Goal: Task Accomplishment & Management: Manage account settings

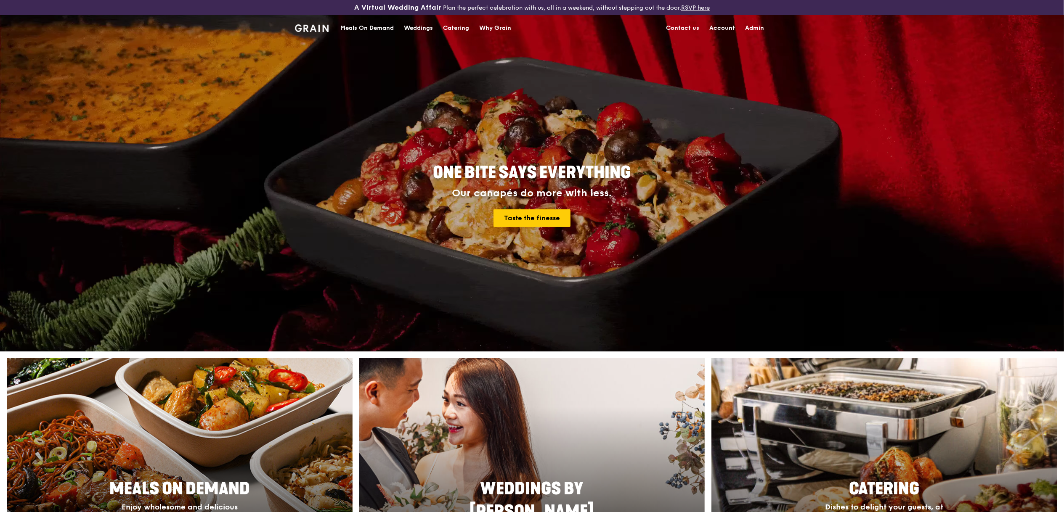
click at [382, 25] on div "Meals On Demand" at bounding box center [366, 28] width 53 height 25
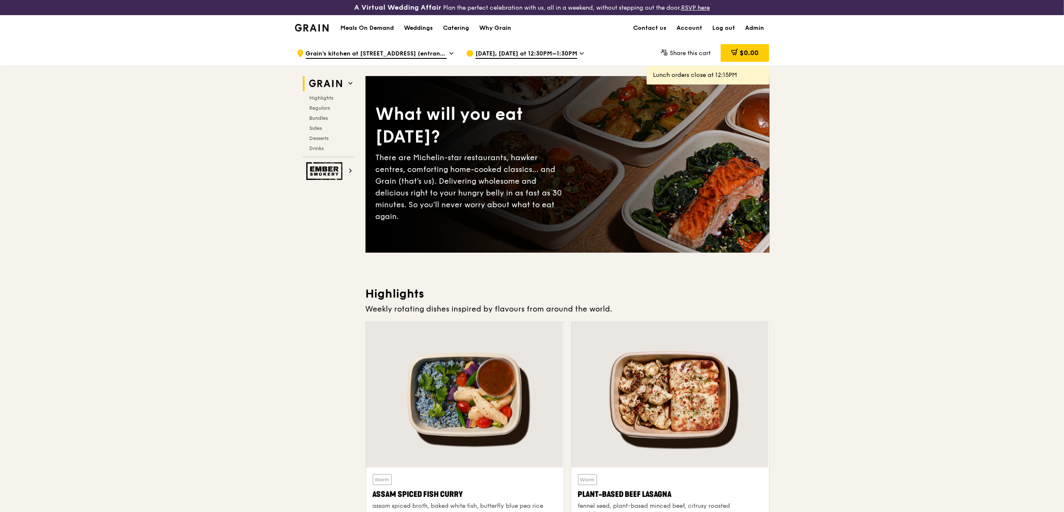
click at [375, 27] on h1 "Meals On Demand" at bounding box center [366, 28] width 53 height 8
click at [502, 50] on span "Sep 29, Today at 12:30PM–1:30PM" at bounding box center [526, 54] width 102 height 9
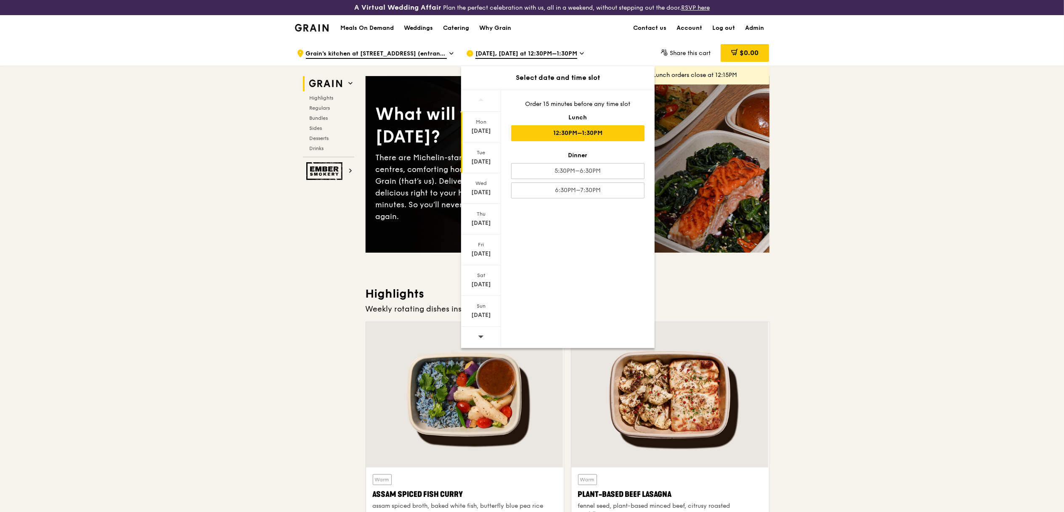
click at [493, 164] on div "Sep 30" at bounding box center [480, 162] width 37 height 8
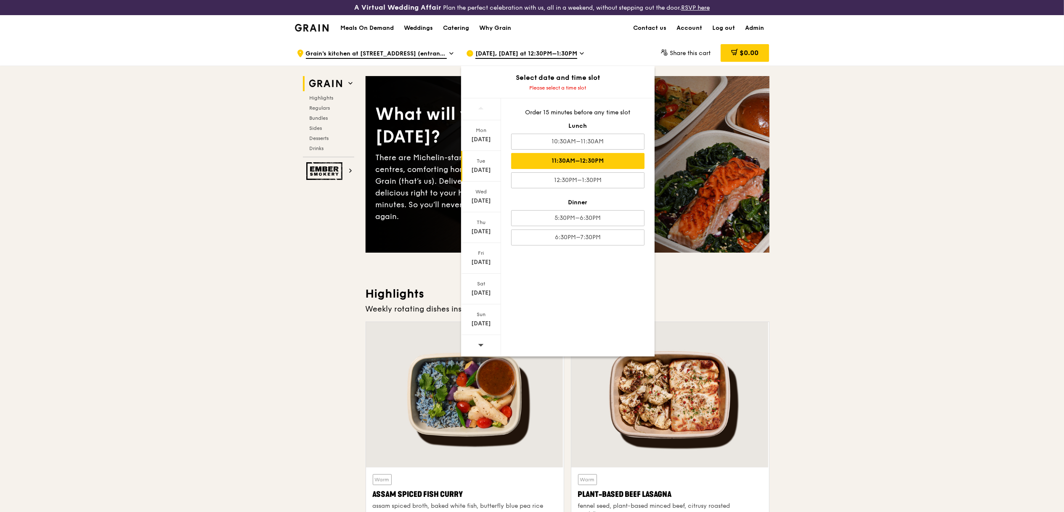
click at [591, 162] on div "11:30AM–12:30PM" at bounding box center [577, 161] width 133 height 16
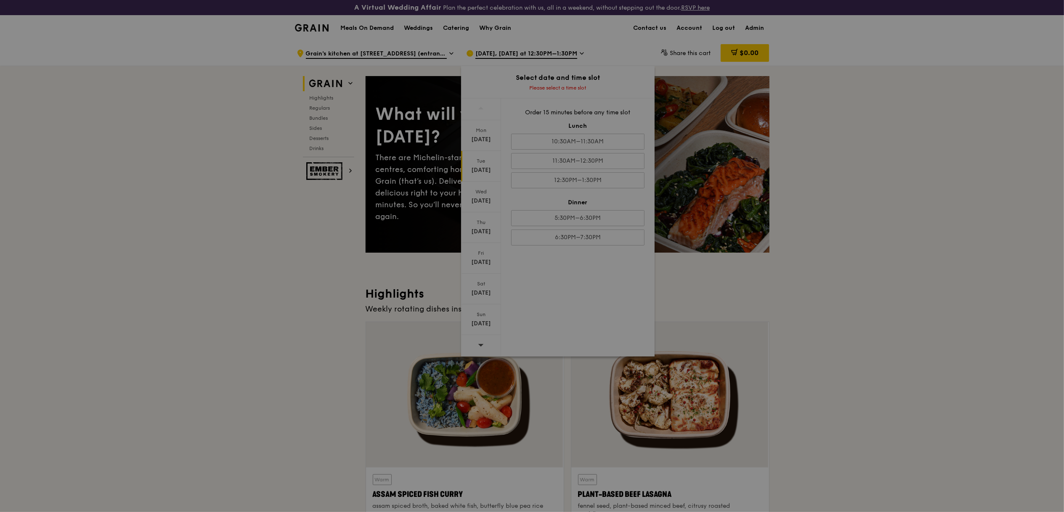
click at [880, 169] on div at bounding box center [532, 256] width 1064 height 512
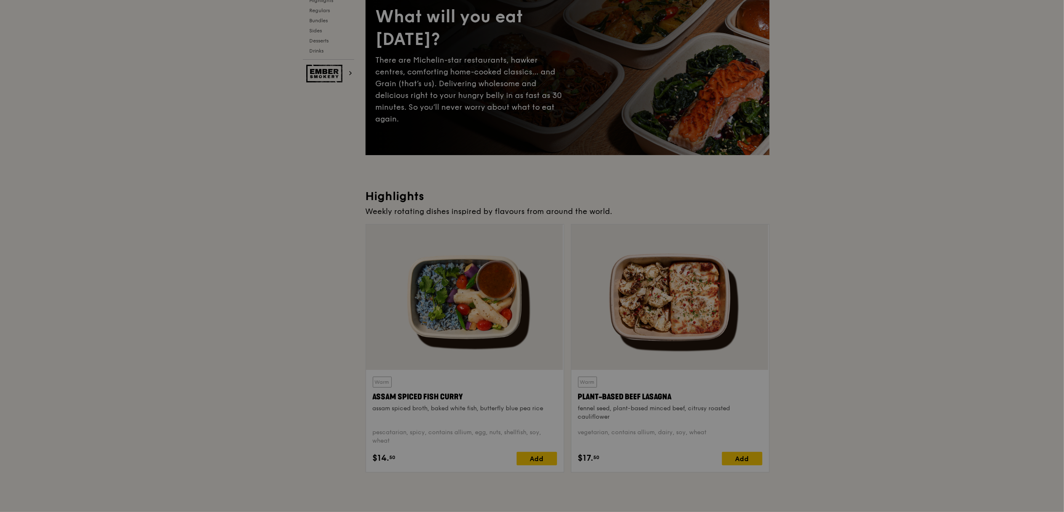
scroll to position [146, 0]
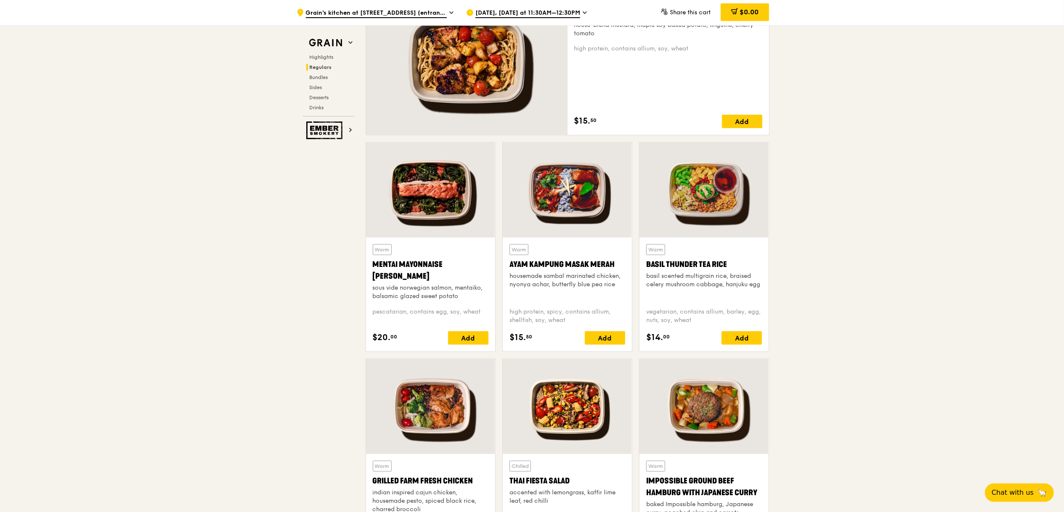
scroll to position [652, 0]
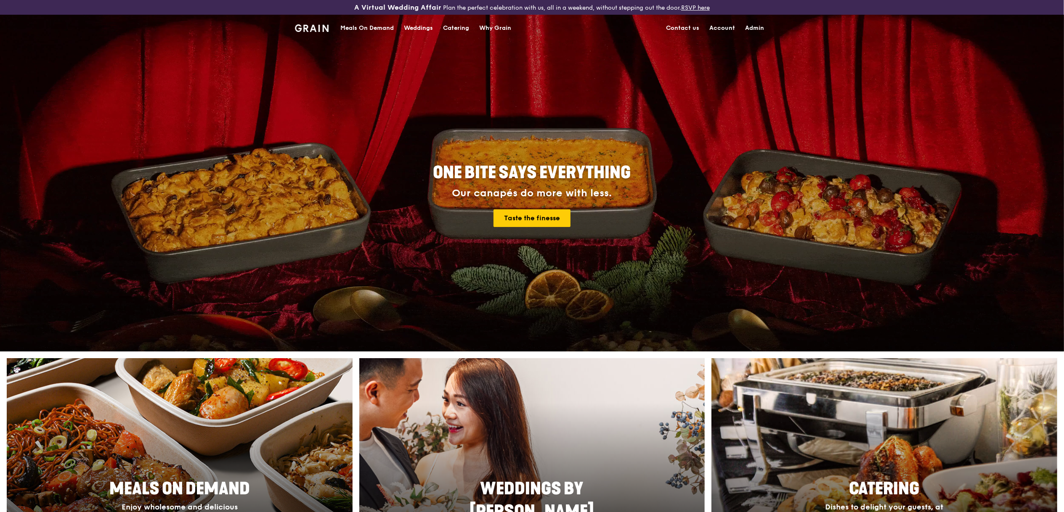
click at [392, 24] on div "Meals On Demand" at bounding box center [366, 28] width 53 height 25
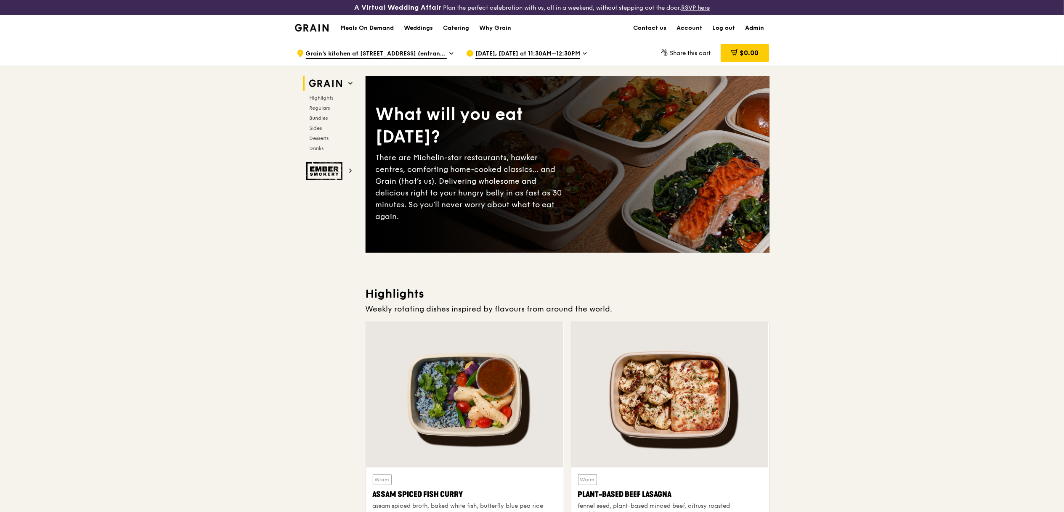
click at [751, 24] on link "Admin" at bounding box center [754, 28] width 29 height 25
select select "100"
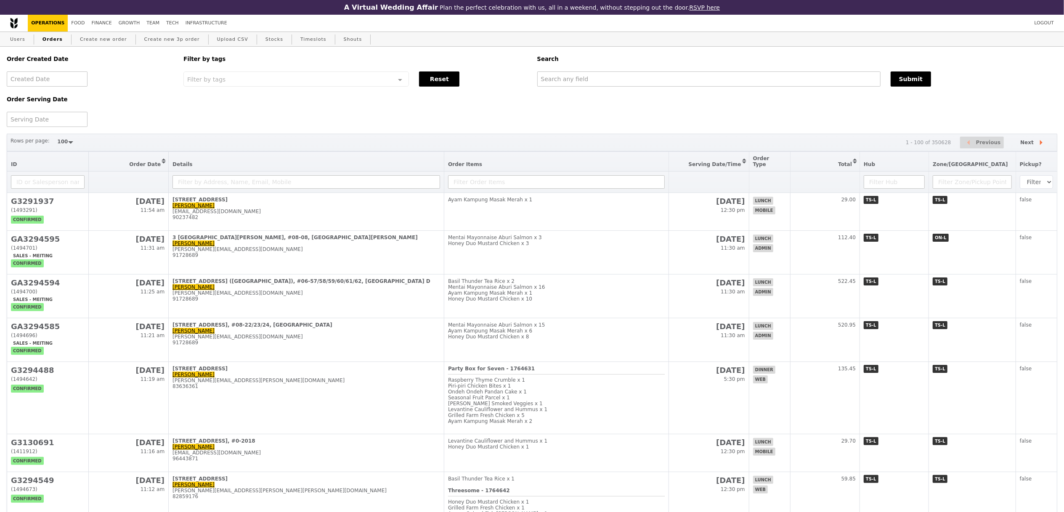
click at [32, 40] on div "Users Orders Create new order Create new 3p order Upload CSV Stocks Timeslots S…" at bounding box center [532, 39] width 1050 height 15
click at [28, 41] on link "Users" at bounding box center [18, 39] width 22 height 15
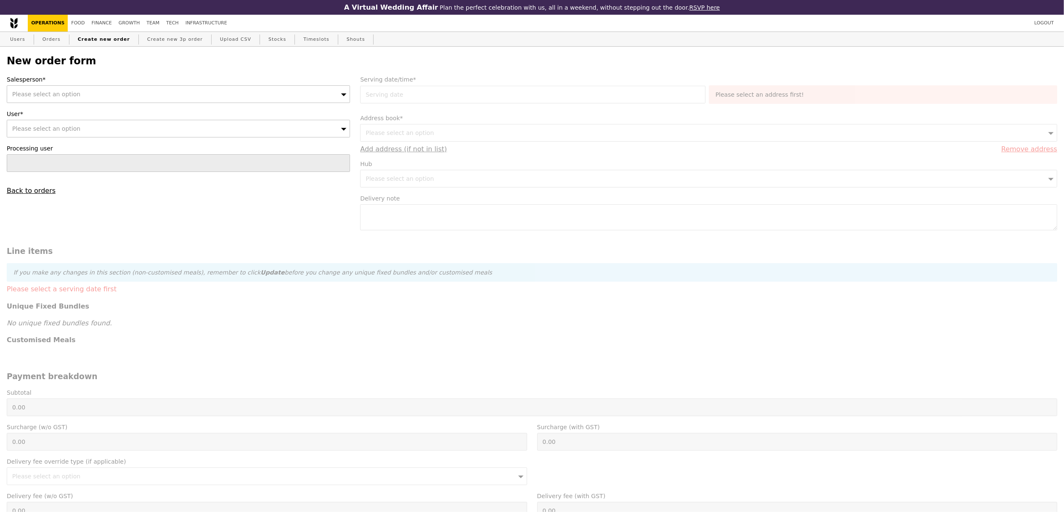
click at [96, 93] on div "Please select an option" at bounding box center [178, 94] width 343 height 18
type input "[PERSON_NAME]"
click at [72, 134] on div "Please select an option" at bounding box center [178, 129] width 343 height 18
type input "reve"
type input "Loading..."
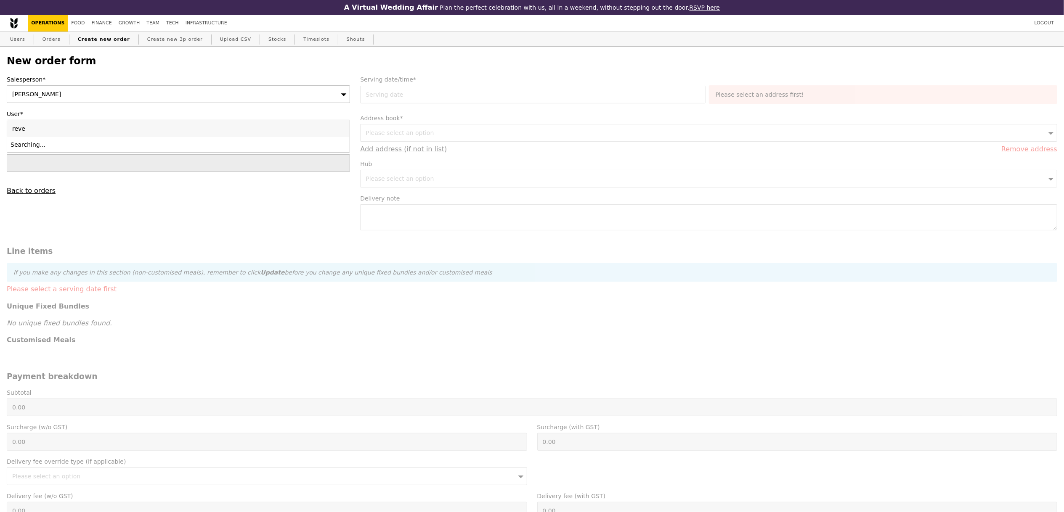
type input "rev"
type input "Confirm"
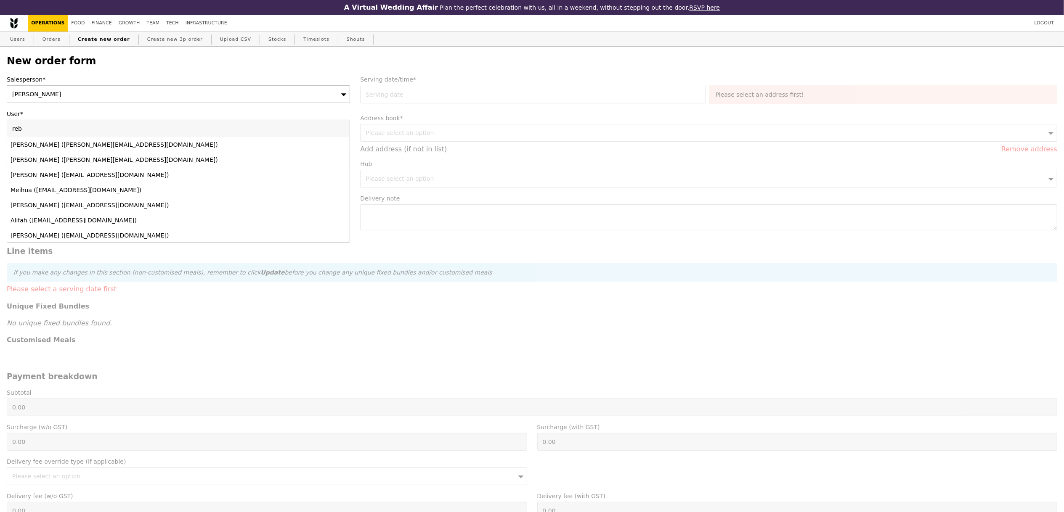
type input "rebe"
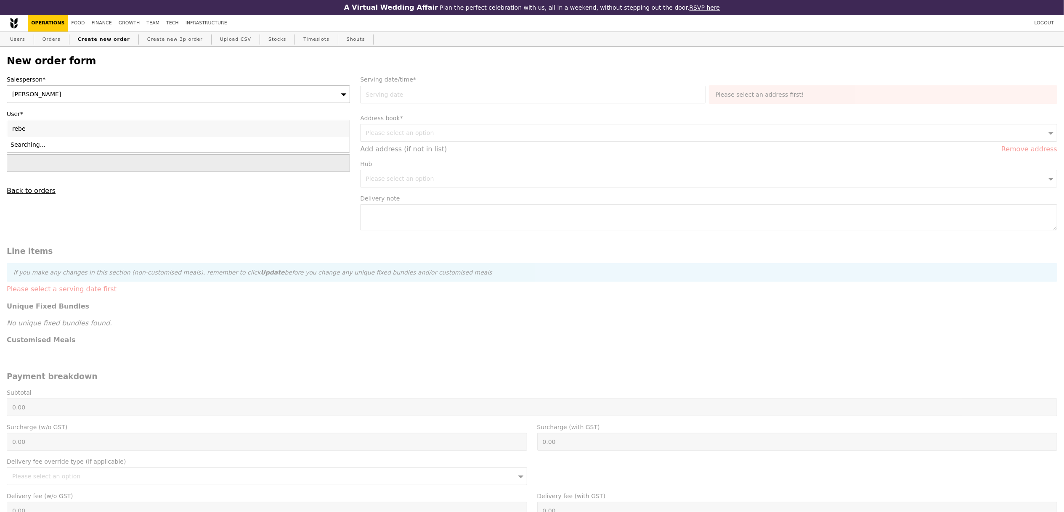
type input "Confirm"
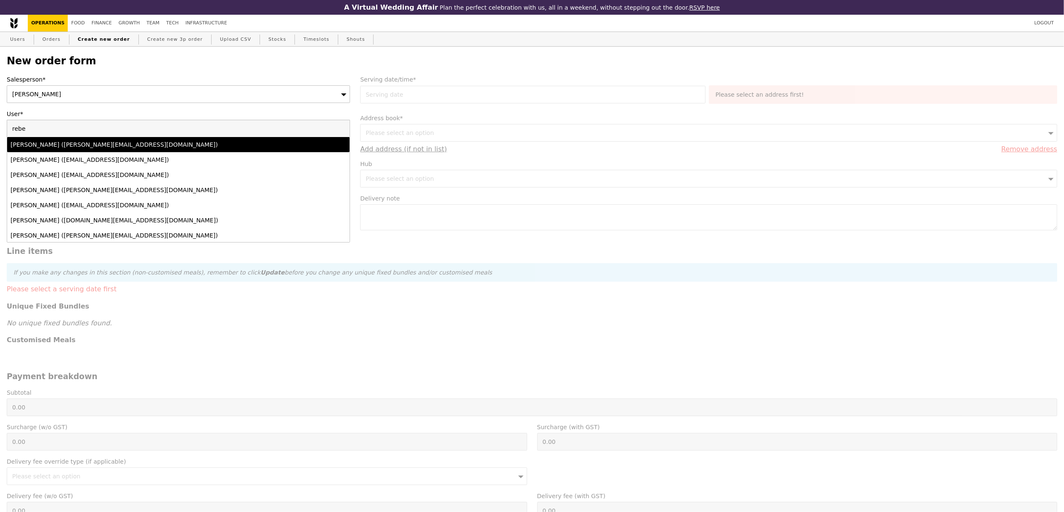
type input "rebe"
click at [98, 145] on div "[PERSON_NAME] ([PERSON_NAME][EMAIL_ADDRESS][DOMAIN_NAME])" at bounding box center [137, 145] width 252 height 8
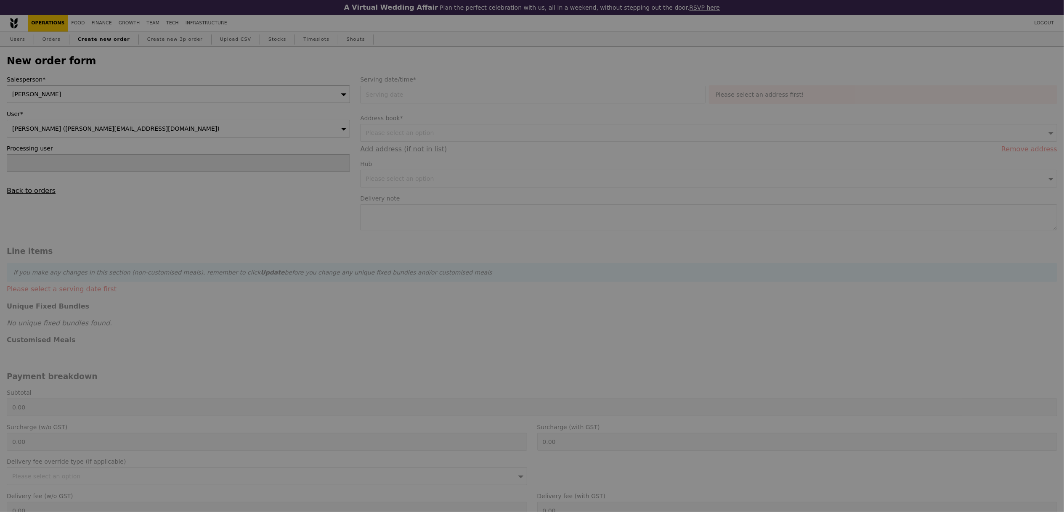
type input "Confirm"
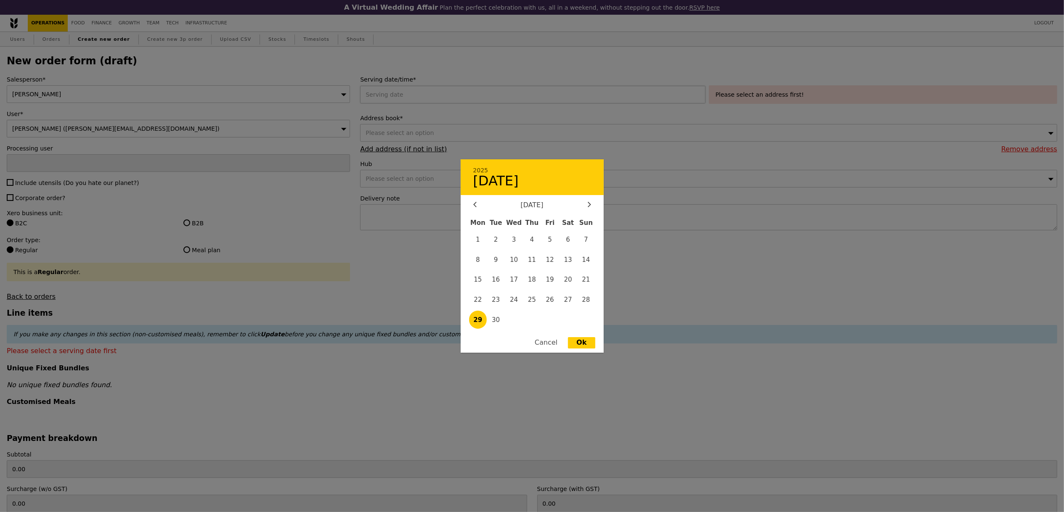
click at [447, 99] on div "2025 29 September September 2025 Mon Tue Wed Thu Fri Sat Sun 1 2 3 4 5 6 7 8 9 …" at bounding box center [534, 95] width 348 height 18
click at [493, 318] on span "30" at bounding box center [496, 320] width 18 height 18
type input "30 Sep 2025"
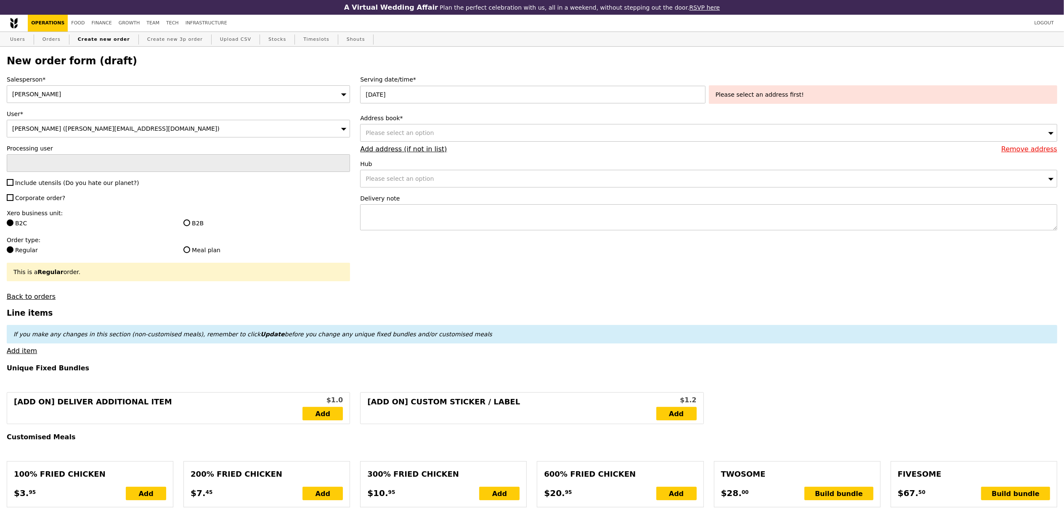
click at [536, 143] on div "Address book* Please select an option Remove address Add address (if not in lis…" at bounding box center [708, 133] width 697 height 39
click at [541, 138] on div "Please select an option" at bounding box center [708, 133] width 697 height 18
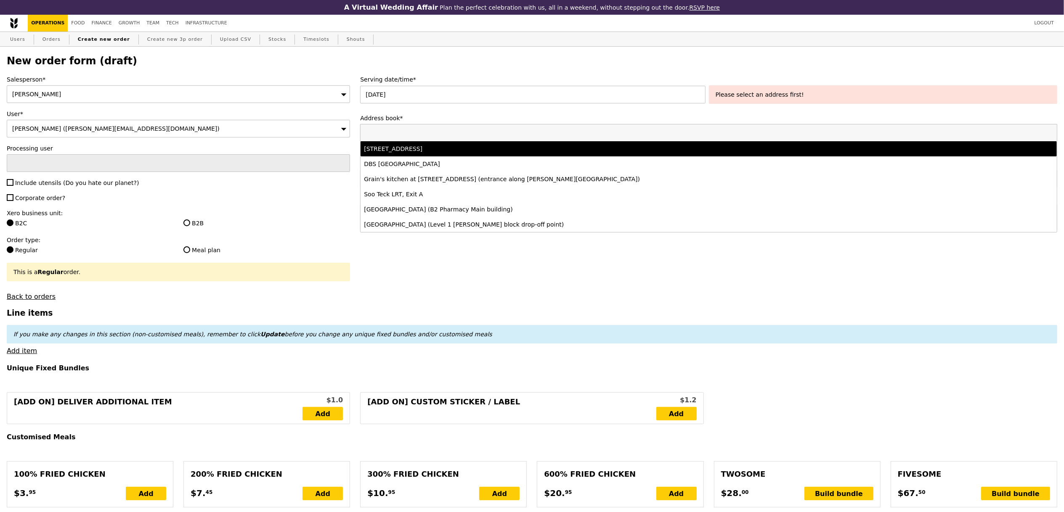
click at [498, 151] on div "20 Collyer Quay, #01-02, Singapore 049319" at bounding box center [622, 149] width 517 height 8
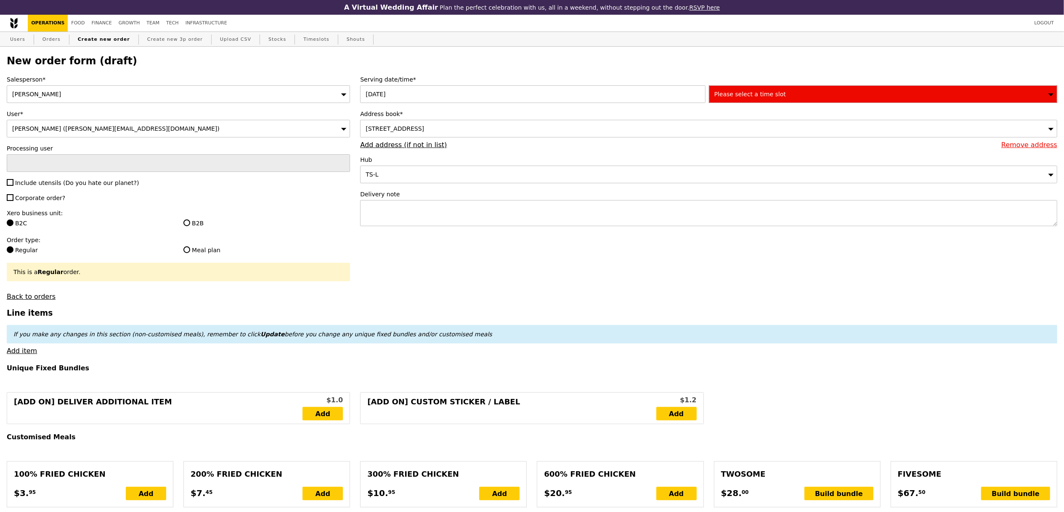
click at [568, 132] on div "20 Collyer Quay, #01-02, Singapore 049319" at bounding box center [708, 129] width 697 height 18
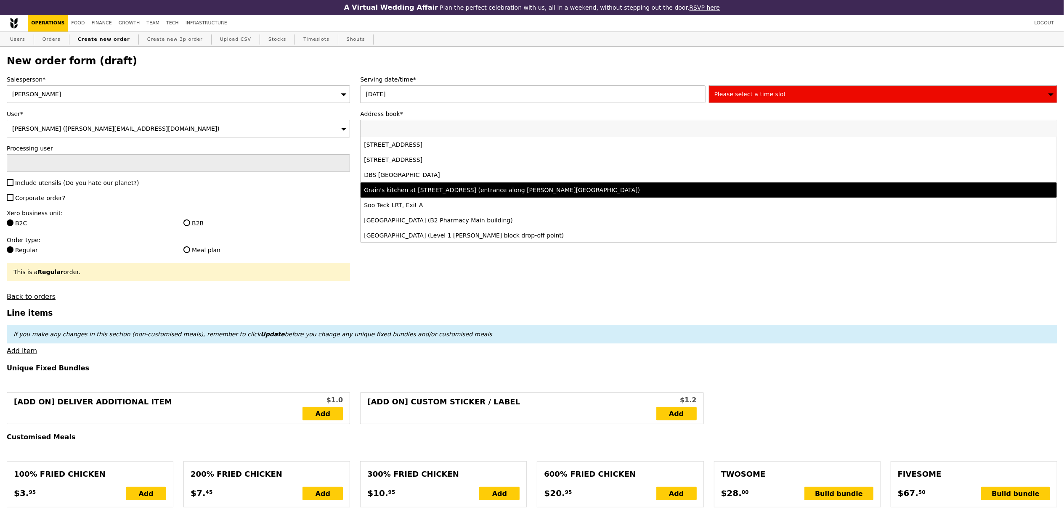
click at [515, 186] on div "Grain's kitchen at [STREET_ADDRESS] (entrance along [PERSON_NAME][GEOGRAPHIC_DA…" at bounding box center [622, 190] width 517 height 8
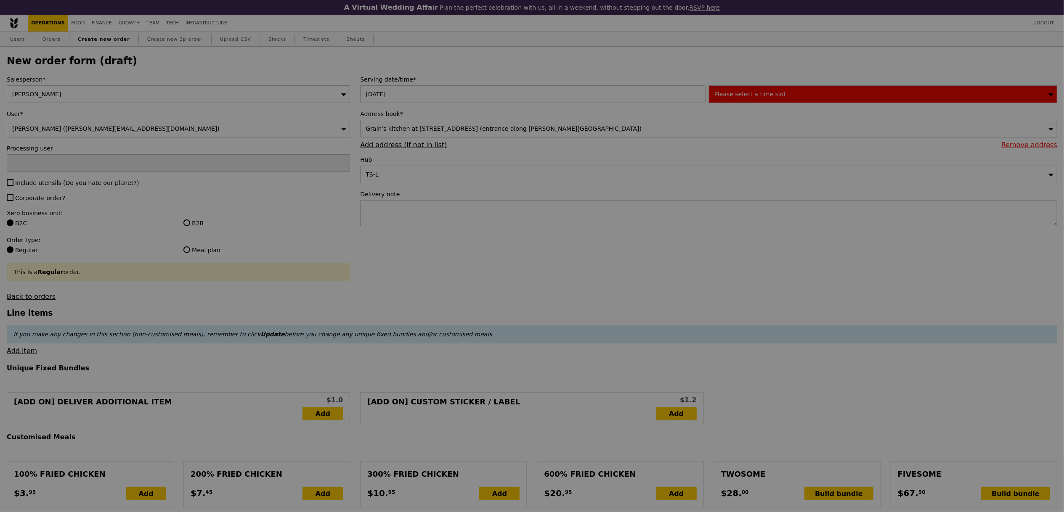
click at [770, 96] on div at bounding box center [532, 256] width 1064 height 512
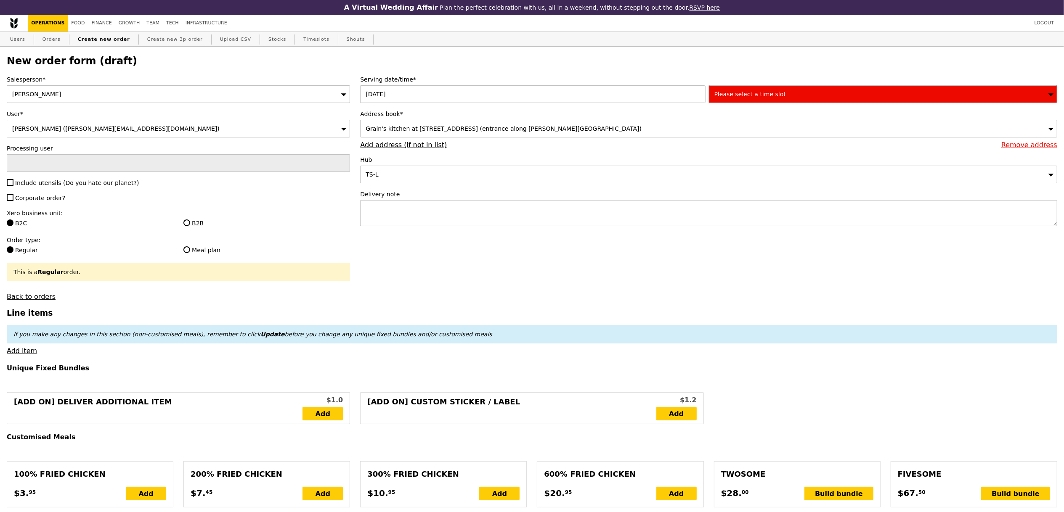
click at [779, 96] on span "Please select a time slot" at bounding box center [750, 94] width 72 height 7
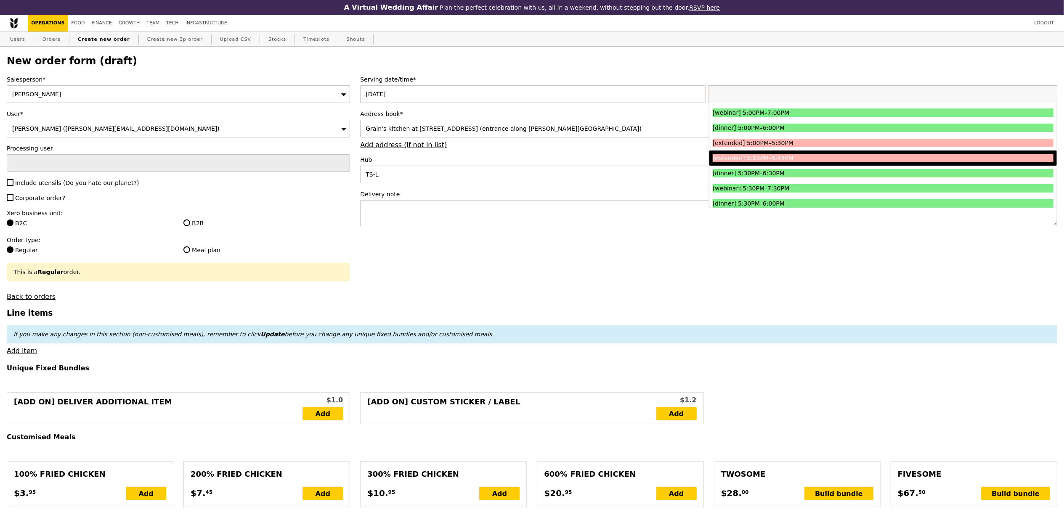
scroll to position [877, 0]
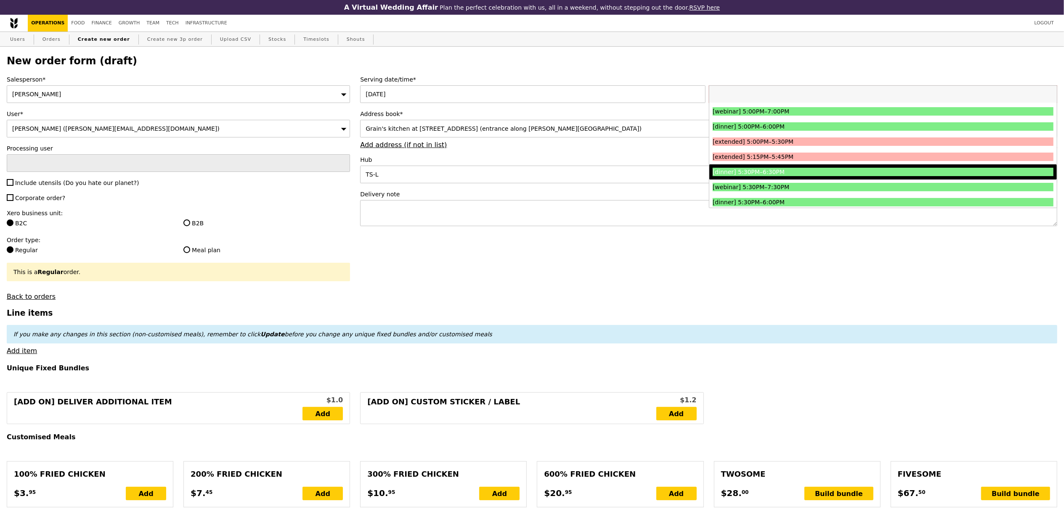
click at [775, 173] on div "[dinner] 5:30PM–6:30PM" at bounding box center [841, 172] width 256 height 8
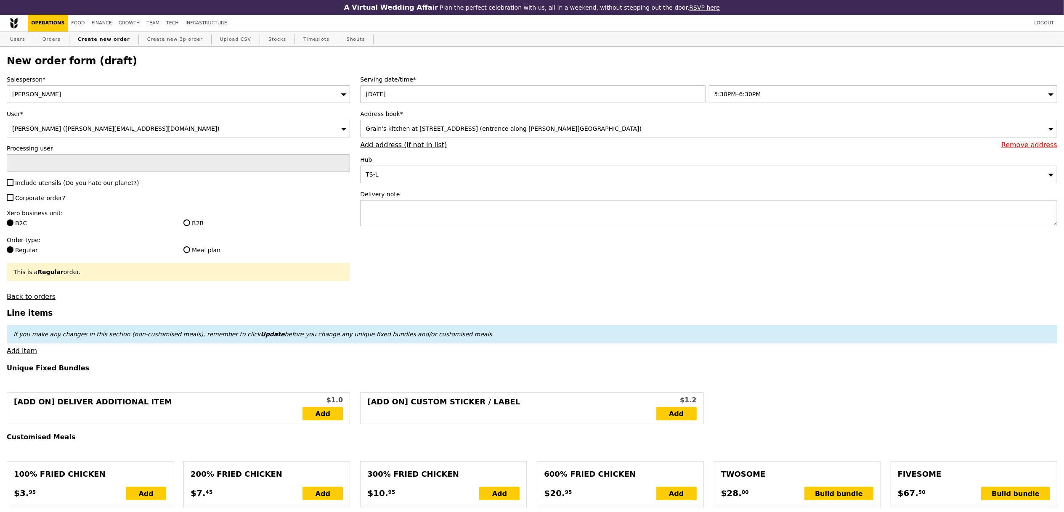
click at [822, 84] on label "Serving date/time*" at bounding box center [708, 79] width 697 height 8
click at [822, 90] on div "5:30PM–6:30PM" at bounding box center [883, 94] width 348 height 18
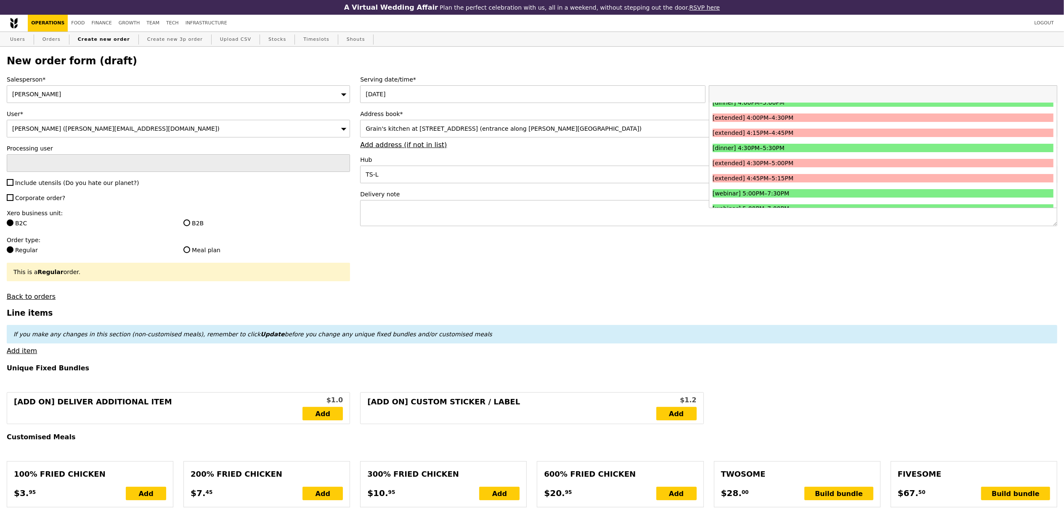
scroll to position [780, 0]
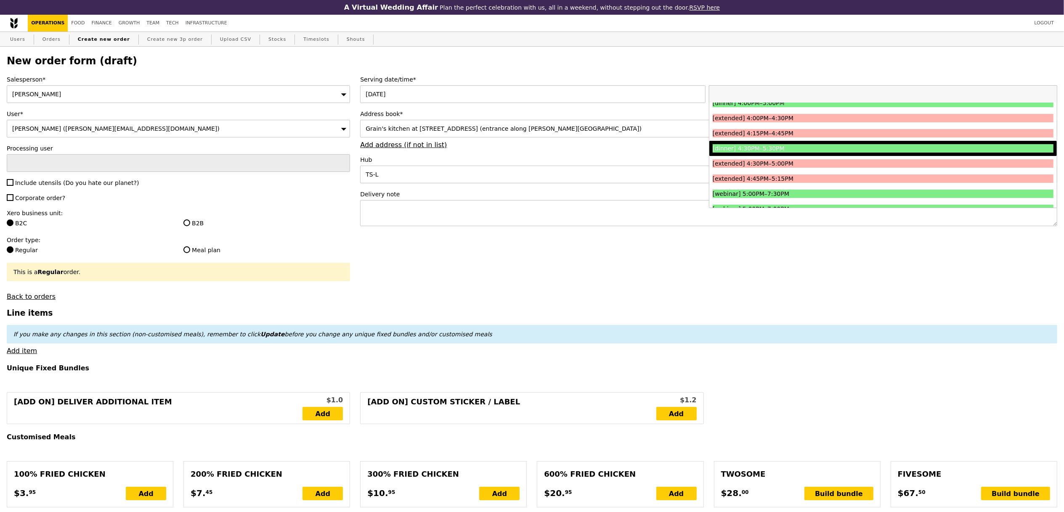
click at [814, 146] on div "[dinner] 4:30PM–5:30PM" at bounding box center [841, 148] width 256 height 8
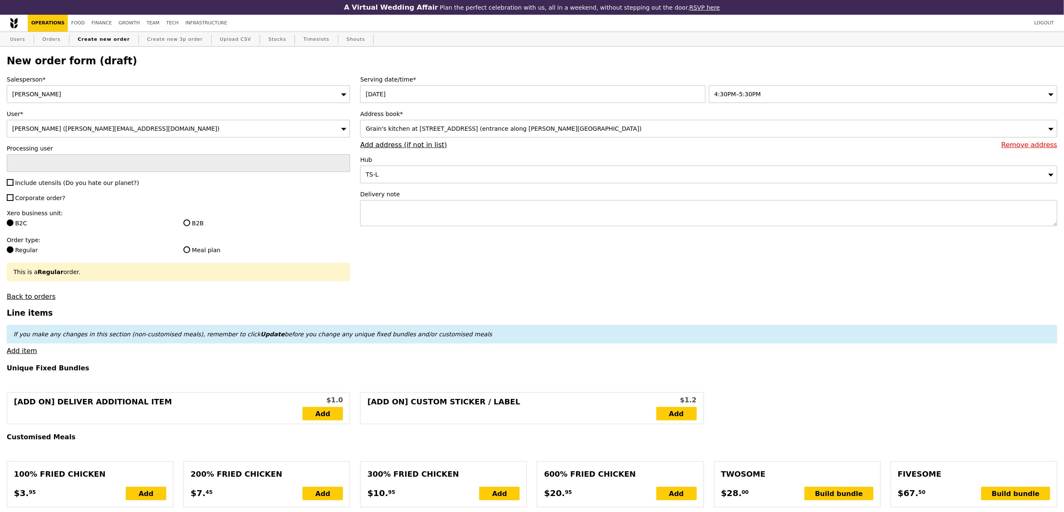
type input "Confirm"
click at [72, 179] on div "Salesperson* Joshua Moses User* Rebecca Teo (rebecca.neo@finexis.com.sg) Proces…" at bounding box center [178, 187] width 353 height 225
click at [53, 189] on div "Salesperson* Joshua Moses User* Rebecca Teo (rebecca.neo@finexis.com.sg) Proces…" at bounding box center [178, 187] width 353 height 225
click at [52, 192] on div "Salesperson* Joshua Moses User* Rebecca Teo (rebecca.neo@finexis.com.sg) Proces…" at bounding box center [178, 187] width 353 height 225
click at [53, 189] on div "Salesperson* Joshua Moses User* Rebecca Teo (rebecca.neo@finexis.com.sg) Proces…" at bounding box center [178, 187] width 353 height 225
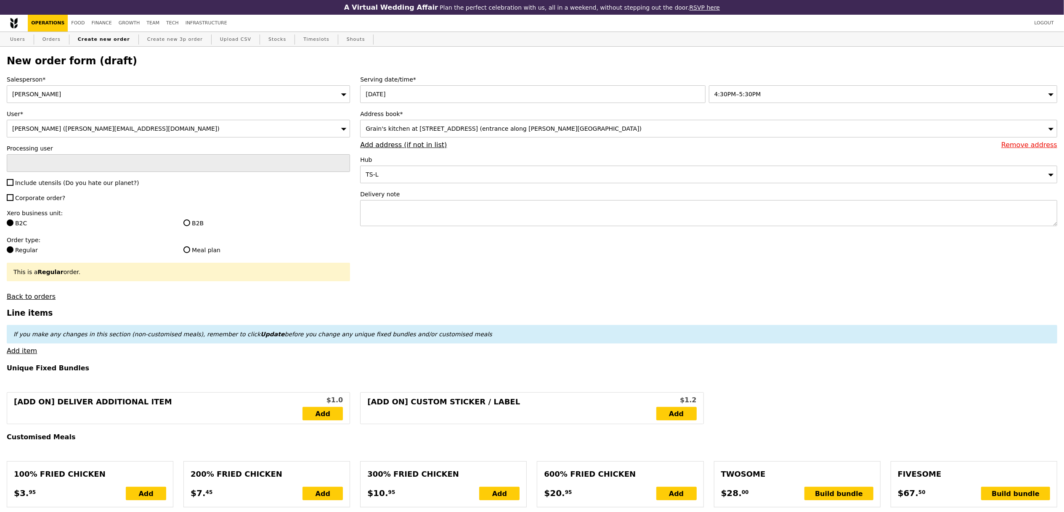
click at [53, 185] on span "Include utensils (Do you hate our planet?)" at bounding box center [77, 183] width 124 height 7
click at [13, 185] on input "Include utensils (Do you hate our planet?)" at bounding box center [10, 182] width 7 height 7
checkbox input "true"
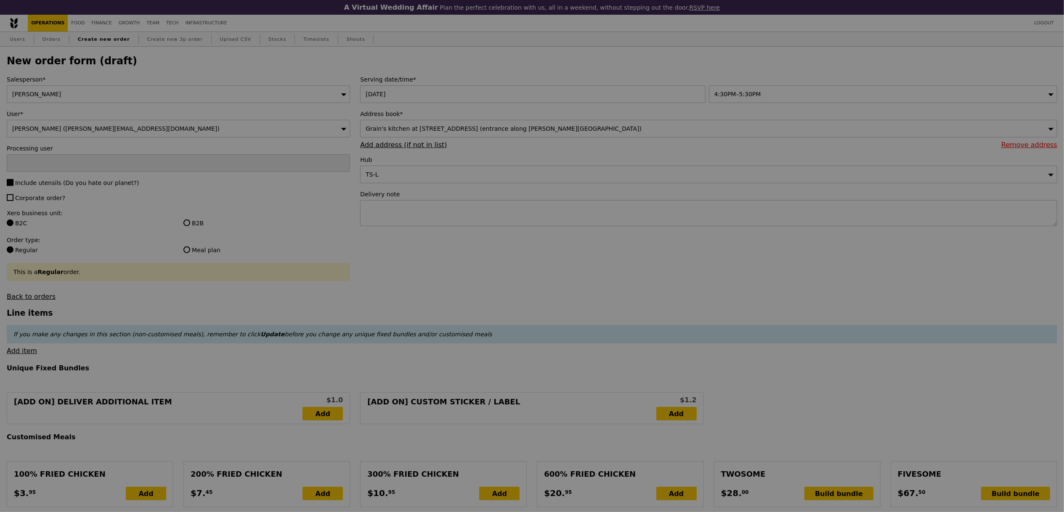
type input "Confirm"
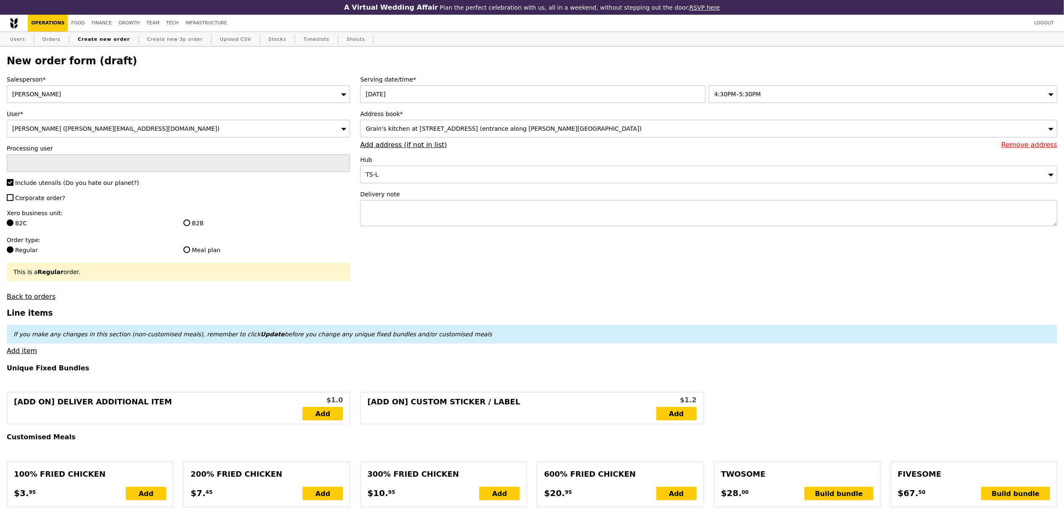
click at [52, 199] on span "Corporate order?" at bounding box center [40, 198] width 50 height 7
click at [13, 199] on input "Corporate order?" at bounding box center [10, 197] width 7 height 7
checkbox input "true"
click at [202, 223] on label "B2B" at bounding box center [266, 223] width 167 height 8
click at [190, 223] on input "B2B" at bounding box center [186, 223] width 7 height 7
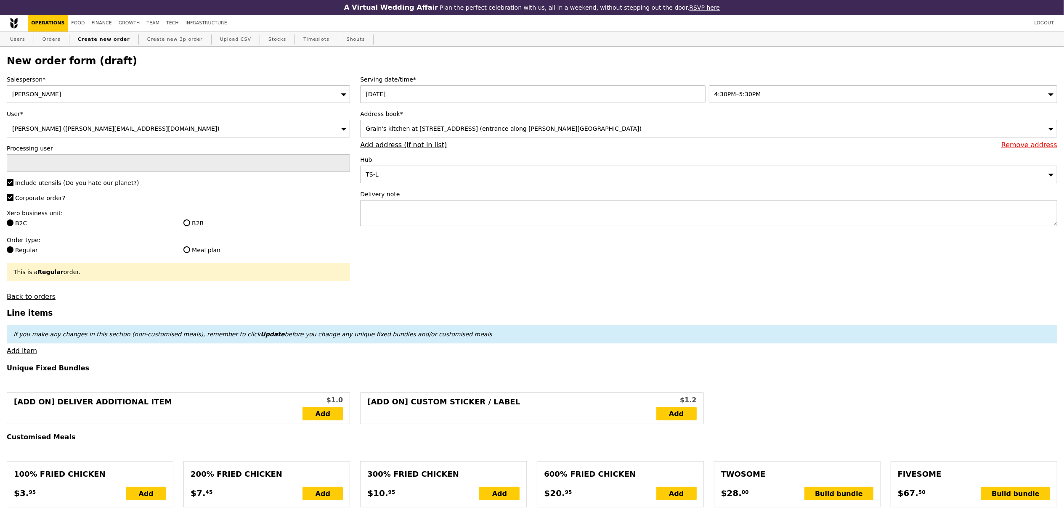
radio input "true"
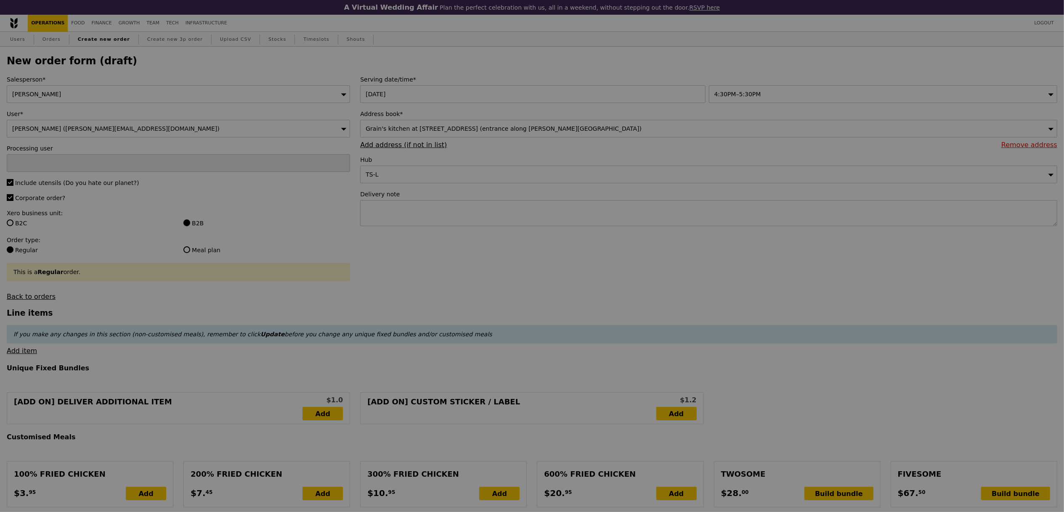
type input "Confirm"
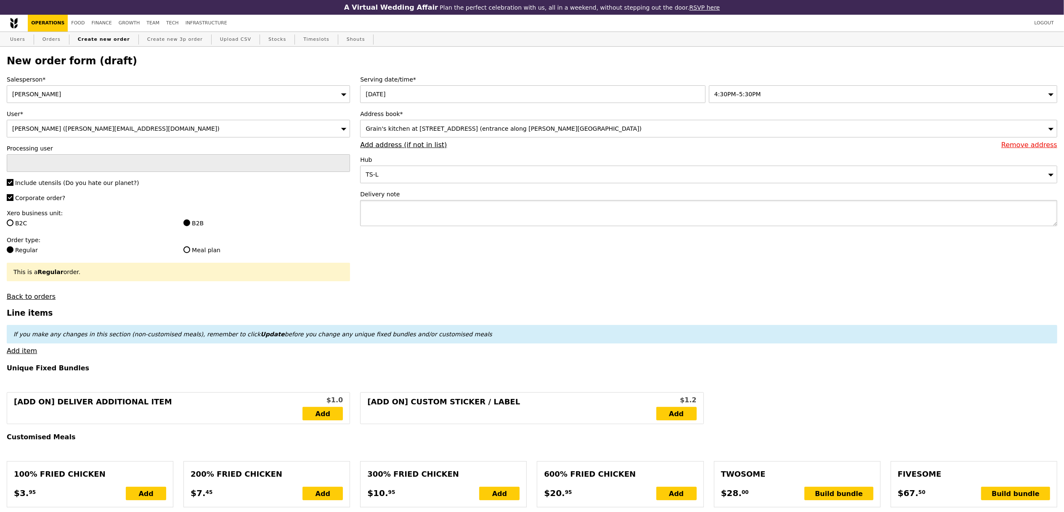
click at [522, 222] on textarea at bounding box center [708, 213] width 697 height 26
paste textarea "EVENT Q1973"
type textarea "please send with EVENT Q1973"
type input "Confirm"
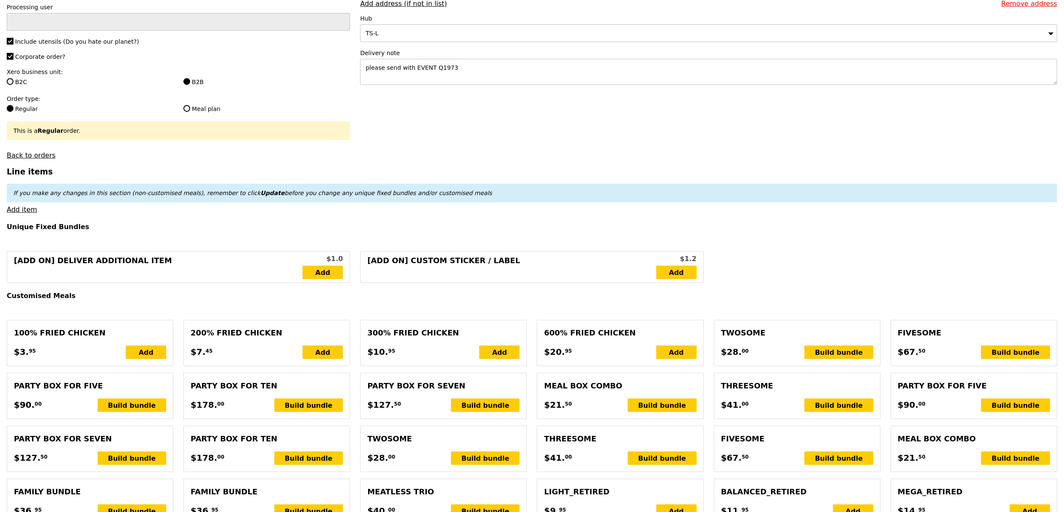
scroll to position [173, 0]
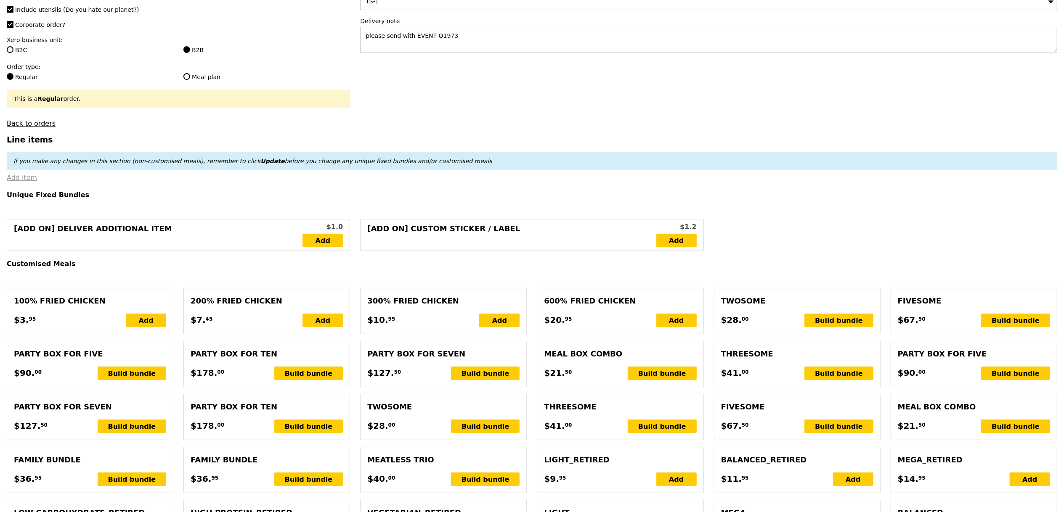
click at [17, 180] on link "Add item" at bounding box center [22, 178] width 30 height 8
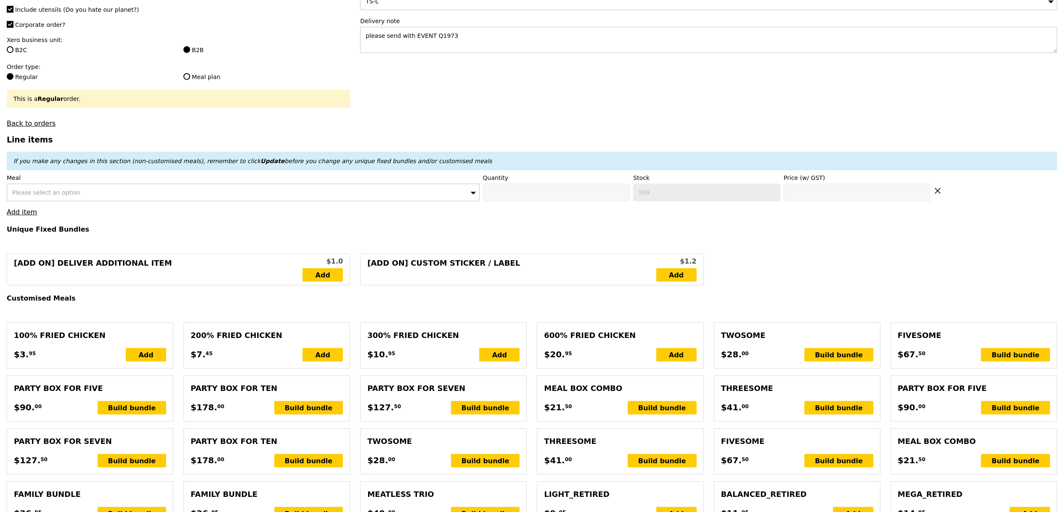
click at [84, 196] on div "Please select an option" at bounding box center [243, 193] width 473 height 18
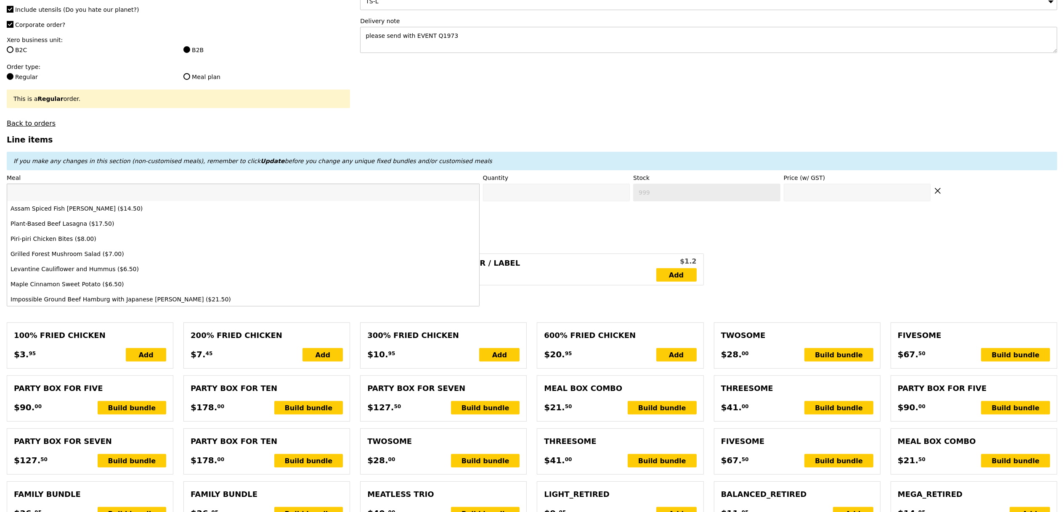
type input "g"
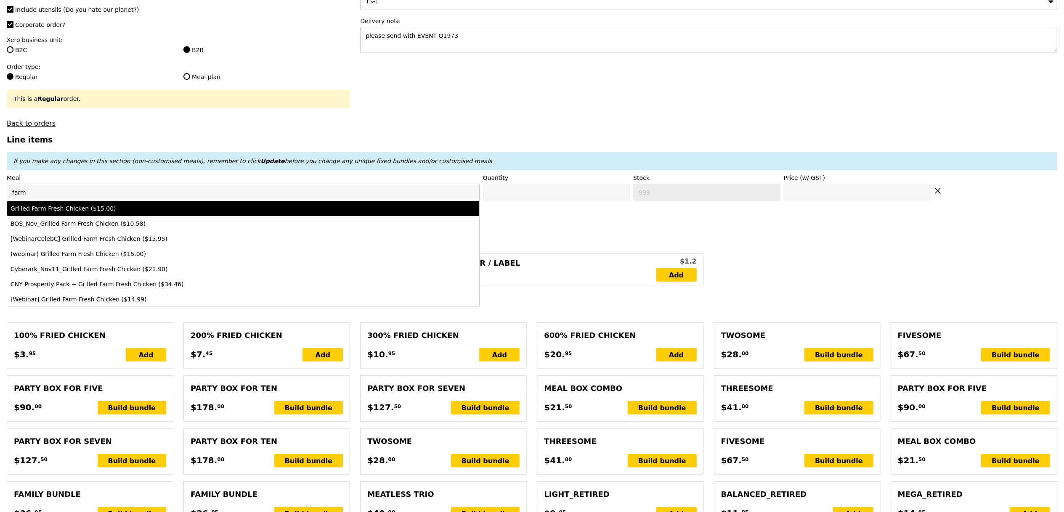
type input "farm"
click at [96, 209] on div "Grilled Farm Fresh Chicken ($15.00)" at bounding box center [185, 208] width 349 height 8
type input "Confirm anyway"
type input "0"
type input "16"
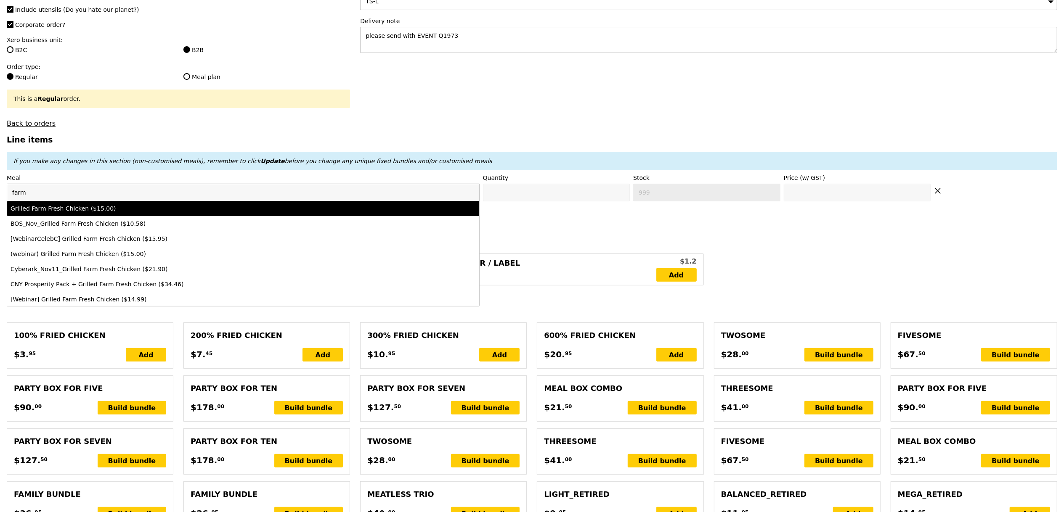
type input "15.0"
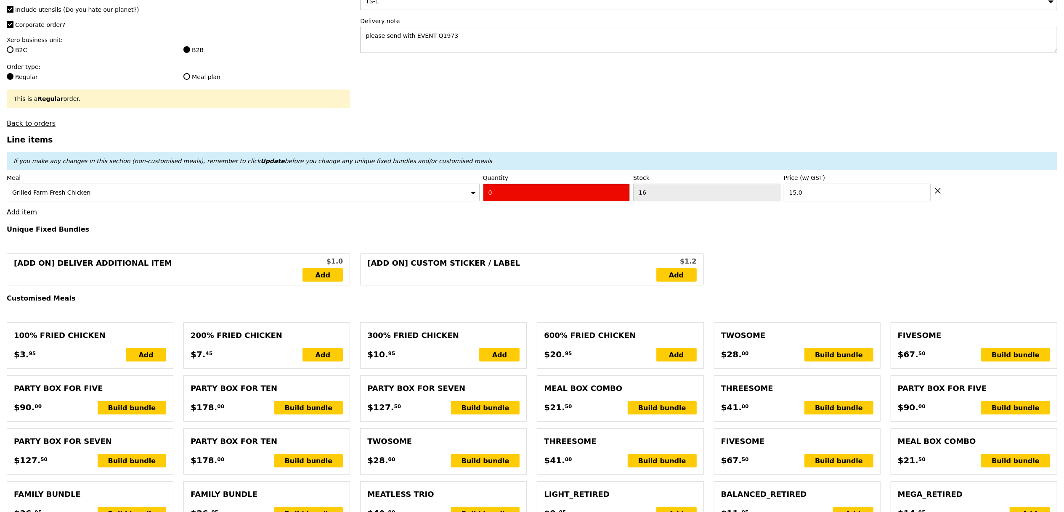
click at [560, 192] on input "0" at bounding box center [556, 193] width 147 height 18
type input "Confirm"
type input "5"
click at [534, 165] on div "If you make any changes in this section (non-customised meals), remember to cli…" at bounding box center [531, 161] width 1037 height 8
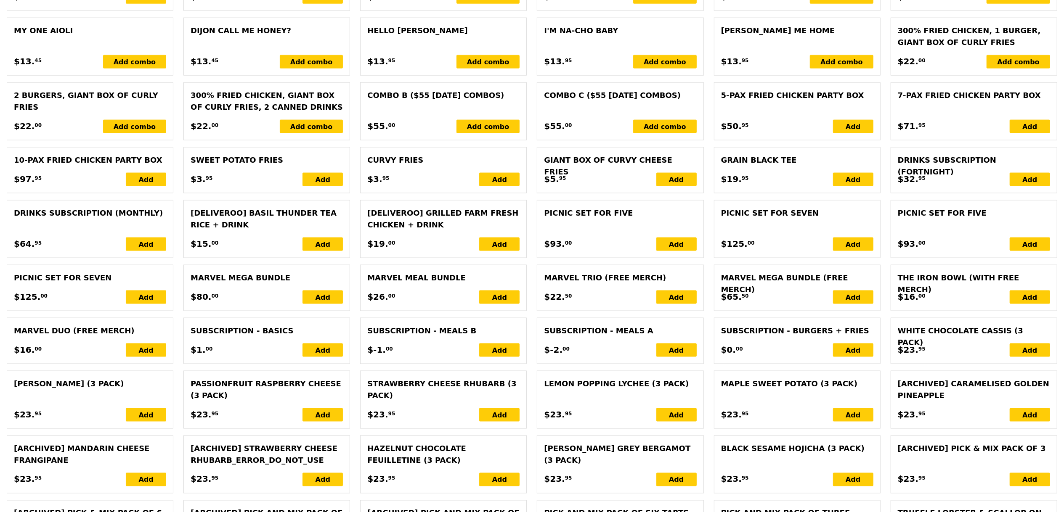
type input "Loading..."
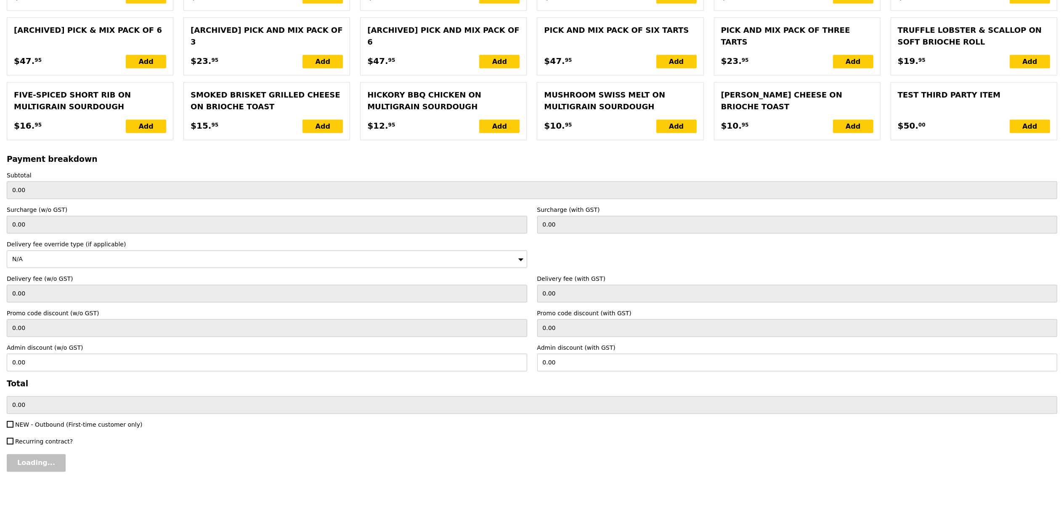
type input "75.00"
click at [37, 458] on input "Confirm" at bounding box center [32, 463] width 51 height 18
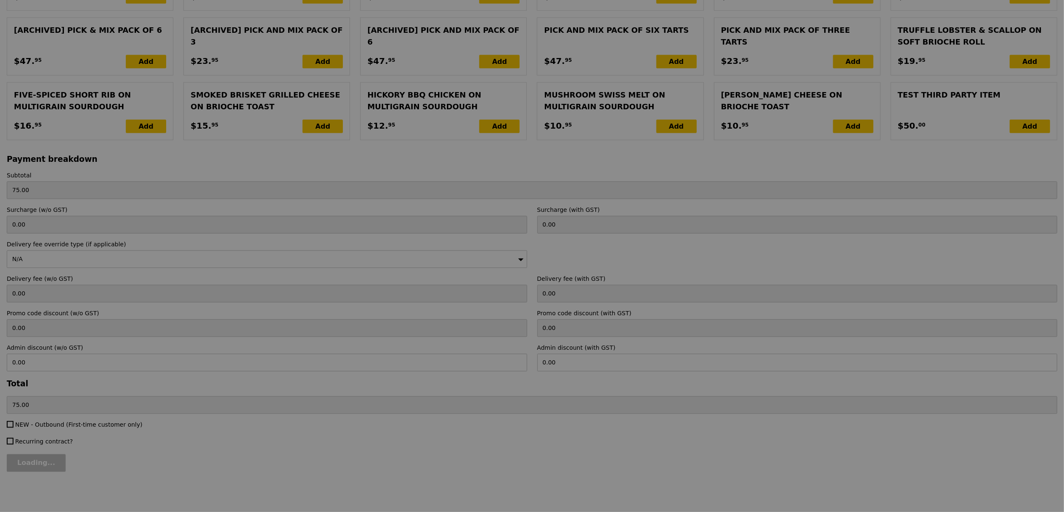
type input "Loading..."
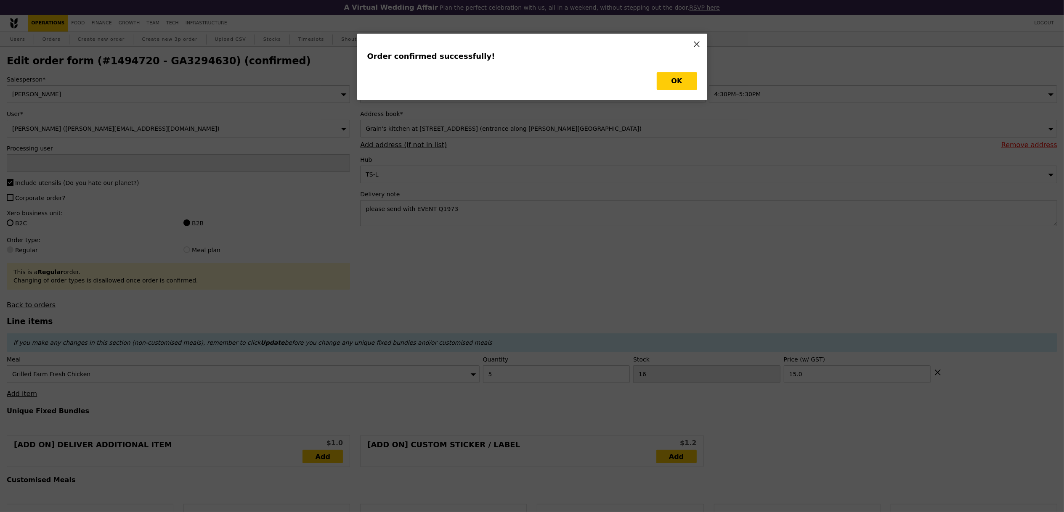
type input "[PERSON_NAME]"
type input "Loading..."
checkbox input "false"
type input "15.00"
type input "11"
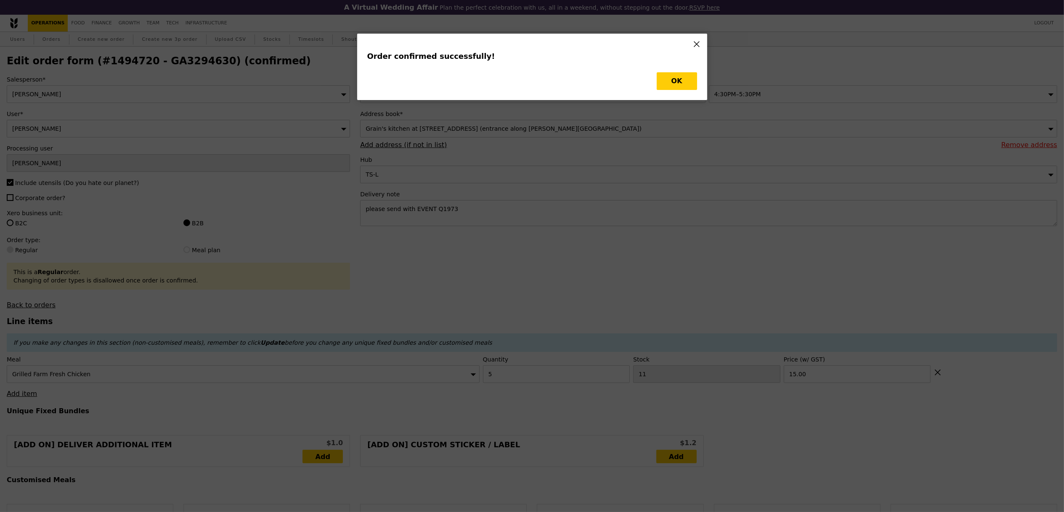
type input "Update"
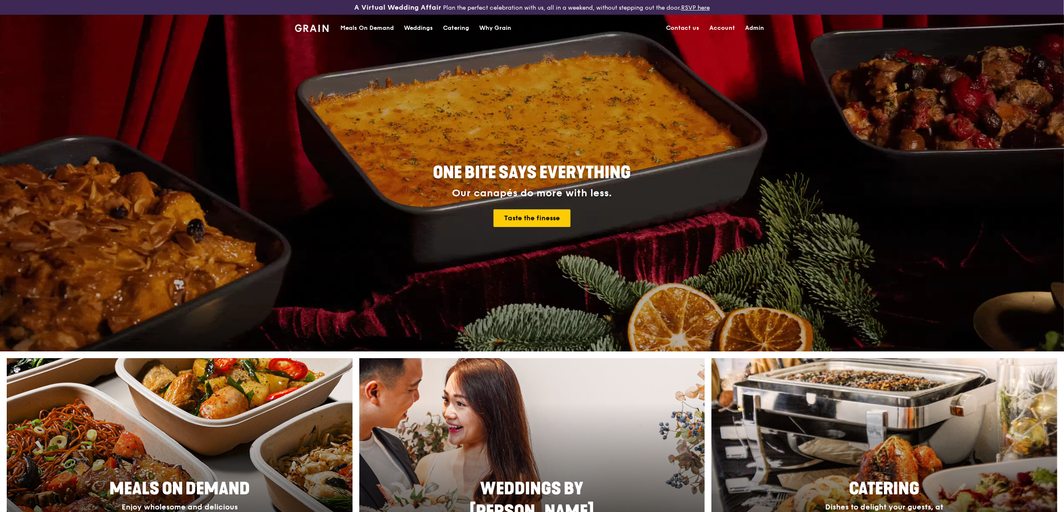
click at [766, 30] on link "Admin" at bounding box center [754, 28] width 29 height 25
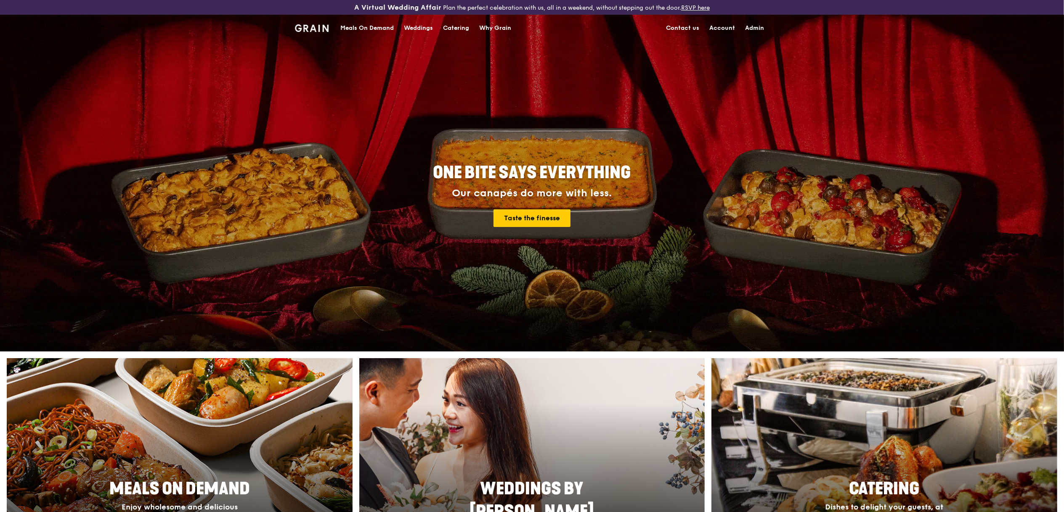
select select "100"
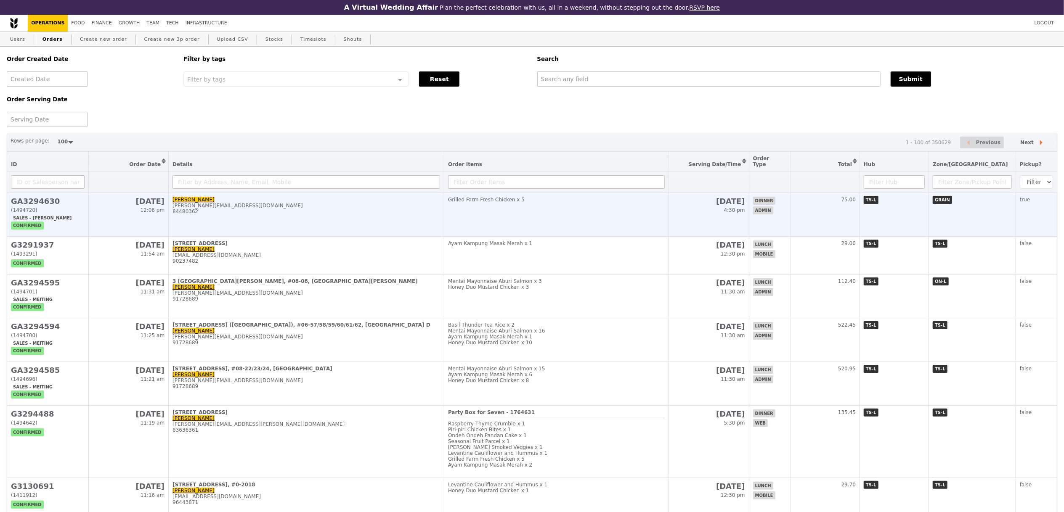
click at [281, 209] on div "84480362" at bounding box center [306, 212] width 268 height 6
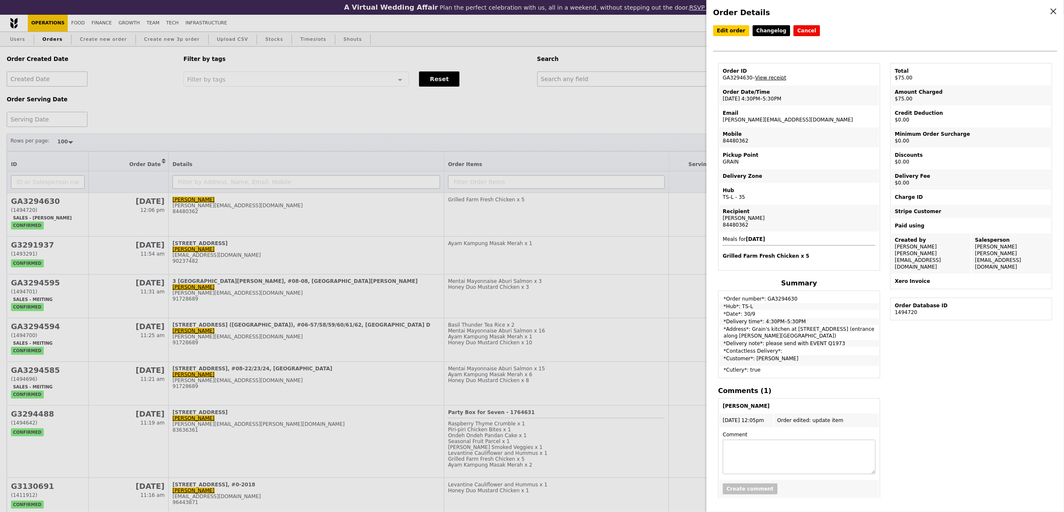
click at [737, 78] on td "Order ID GA3294630 – View receipt" at bounding box center [798, 74] width 159 height 20
copy td "GA3294630"
